Goal: Browse casually: Explore the website without a specific task or goal

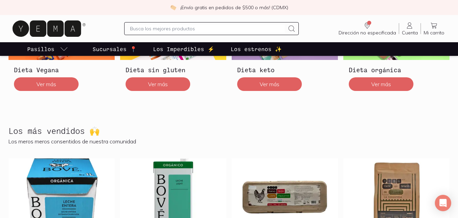
scroll to position [172, 0]
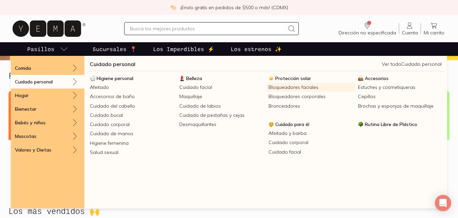
click at [289, 86] on link "Bloqueadores faciales" at bounding box center [310, 87] width 89 height 9
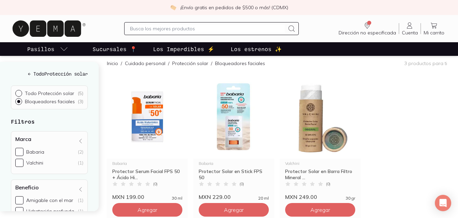
scroll to position [72, 0]
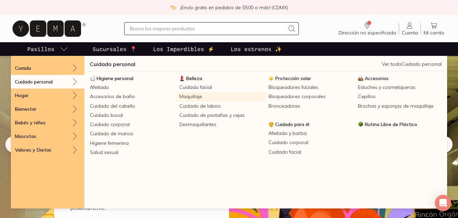
click at [189, 96] on link "Maquillaje" at bounding box center [221, 96] width 89 height 9
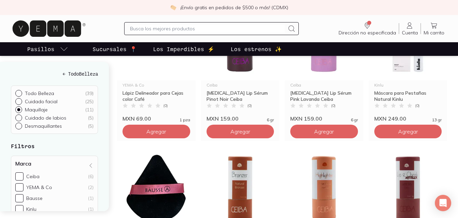
scroll to position [135, 0]
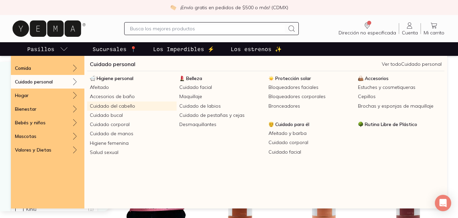
click at [114, 105] on link "Cuidado del cabello" at bounding box center [131, 105] width 89 height 9
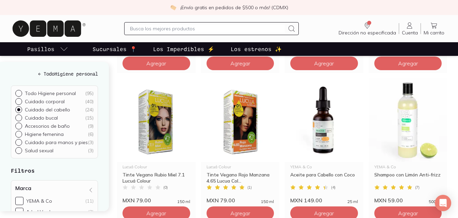
scroll to position [826, 0]
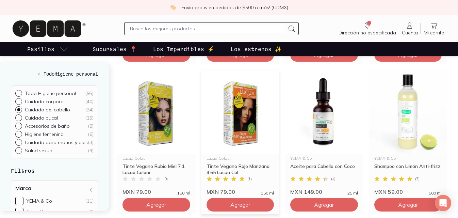
click at [234, 126] on img at bounding box center [240, 112] width 79 height 84
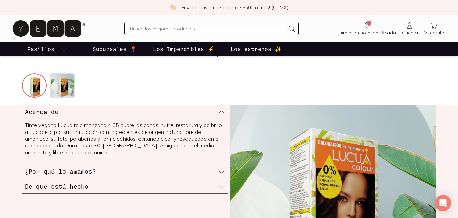
scroll to position [228, 0]
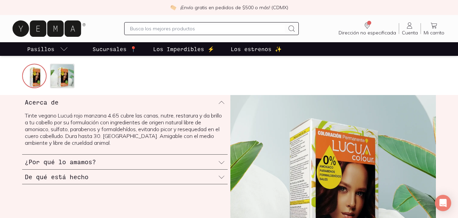
click at [220, 176] on icon at bounding box center [221, 176] width 7 height 7
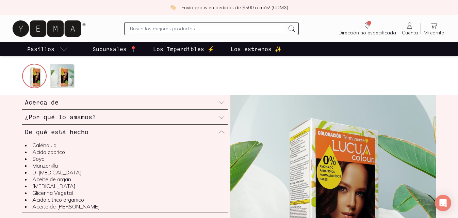
scroll to position [228, 0]
click at [170, 48] on p "Los Imperdibles ⚡️" at bounding box center [183, 49] width 61 height 8
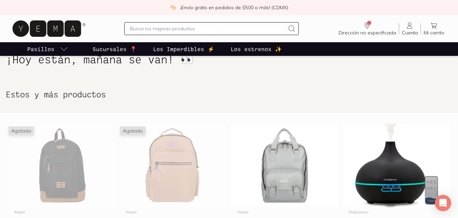
scroll to position [90, 0]
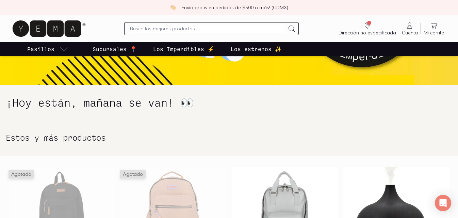
click at [233, 50] on p "Los estrenos ✨" at bounding box center [256, 49] width 51 height 8
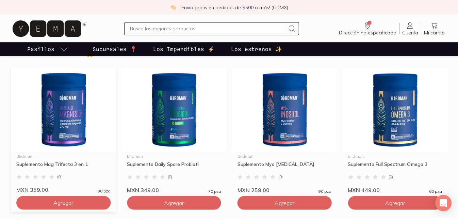
scroll to position [1651, 0]
